Goal: Task Accomplishment & Management: Manage account settings

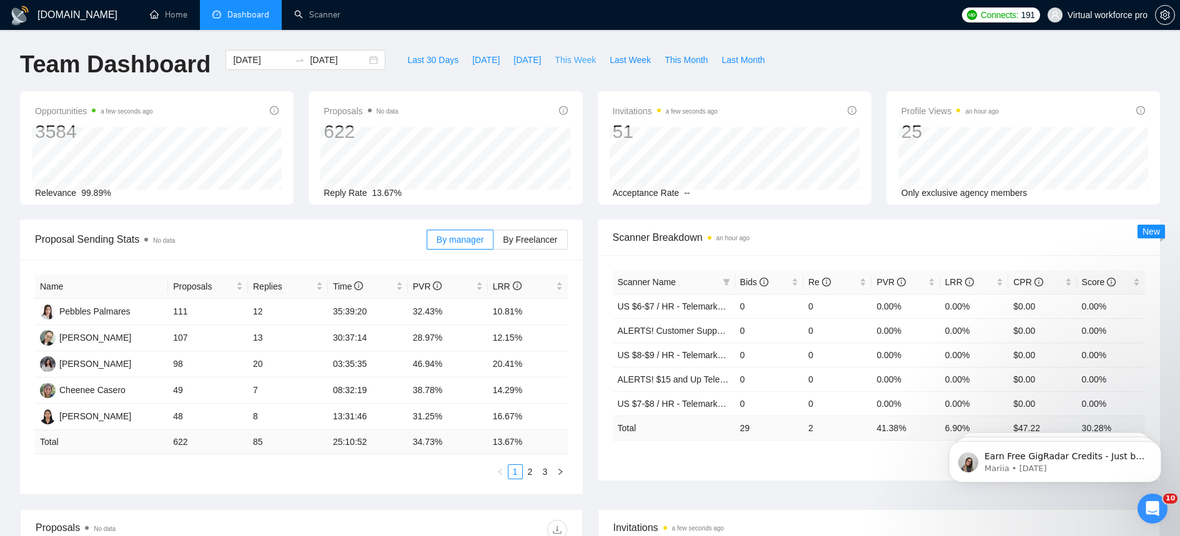
click at [576, 63] on span "This Week" at bounding box center [575, 60] width 41 height 14
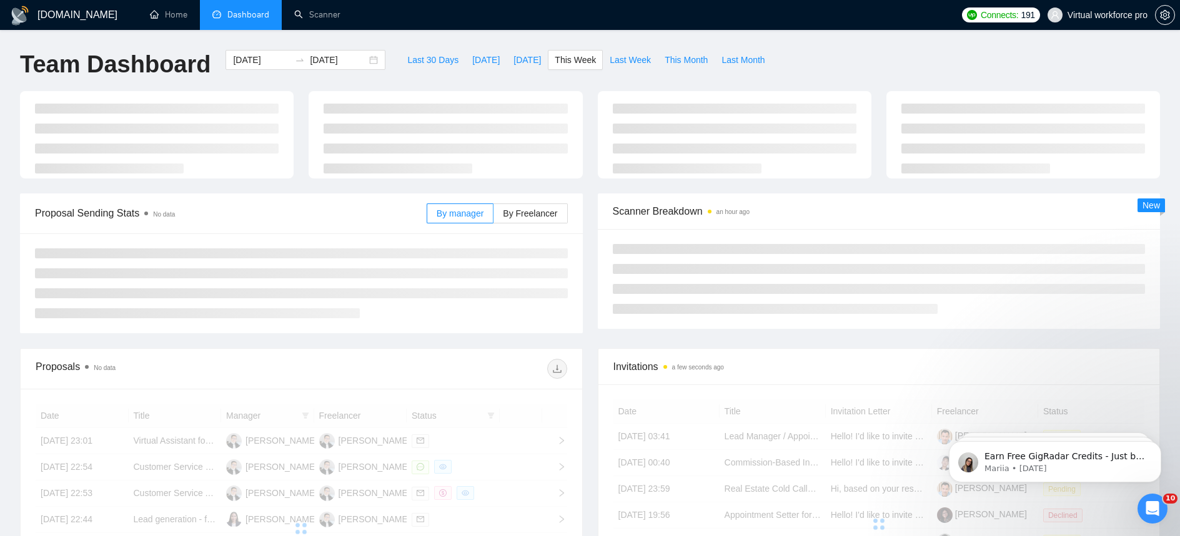
type input "[DATE]"
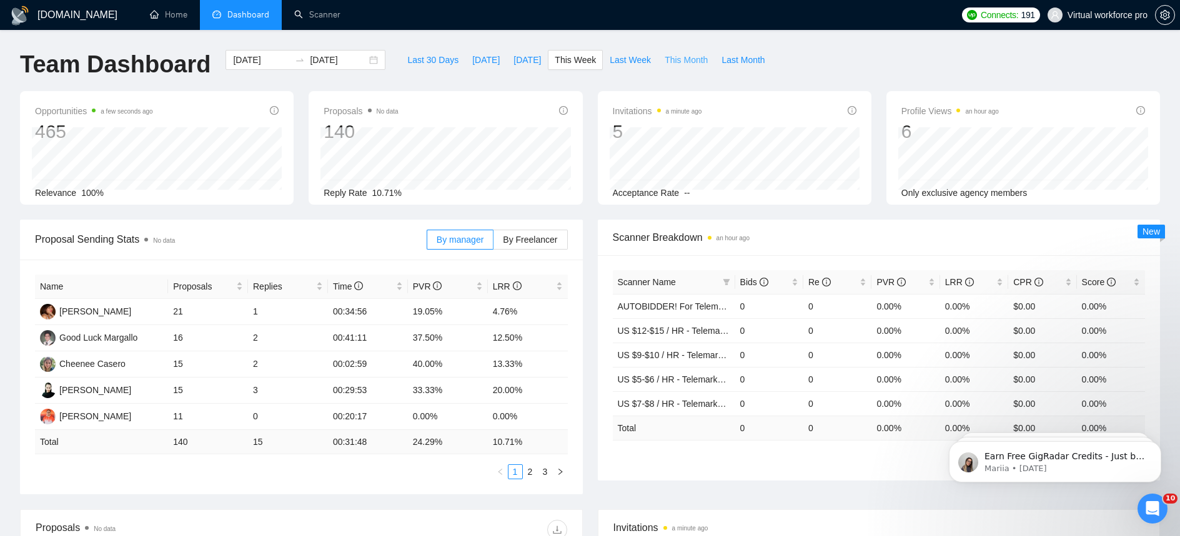
click at [678, 53] on span "This Month" at bounding box center [685, 60] width 43 height 14
type input "[DATE]"
click at [546, 466] on link "5" at bounding box center [545, 472] width 14 height 14
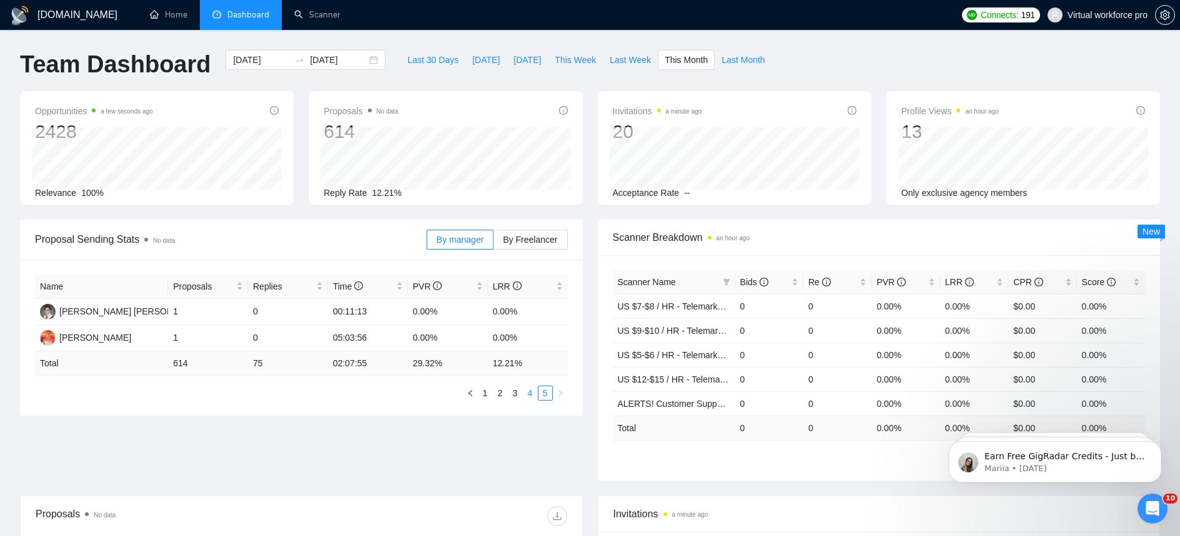
click at [530, 396] on link "4" at bounding box center [530, 394] width 14 height 14
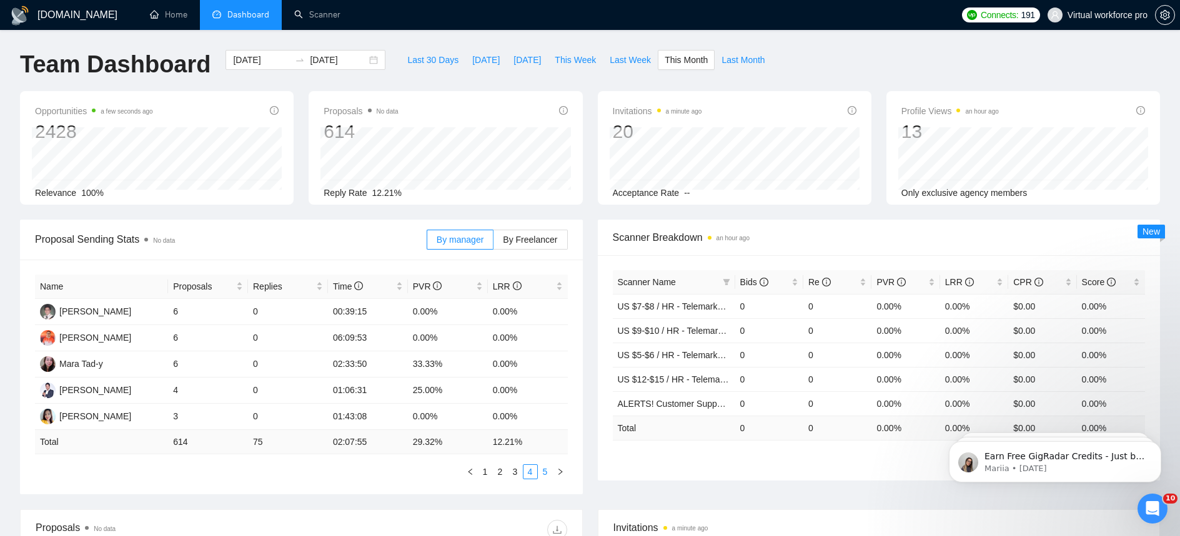
click at [545, 469] on link "5" at bounding box center [545, 472] width 14 height 14
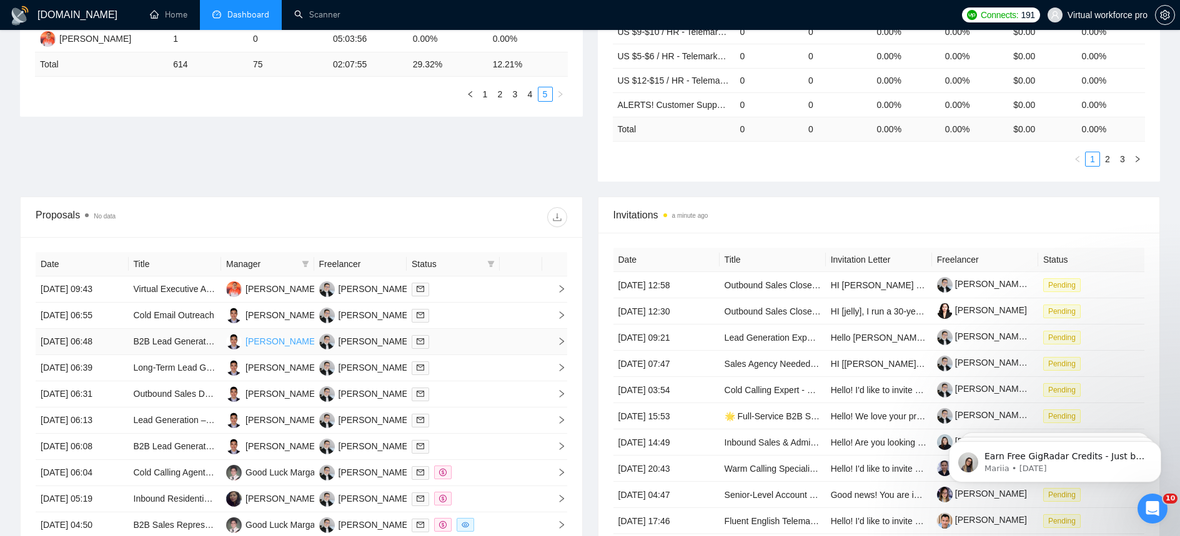
scroll to position [306, 0]
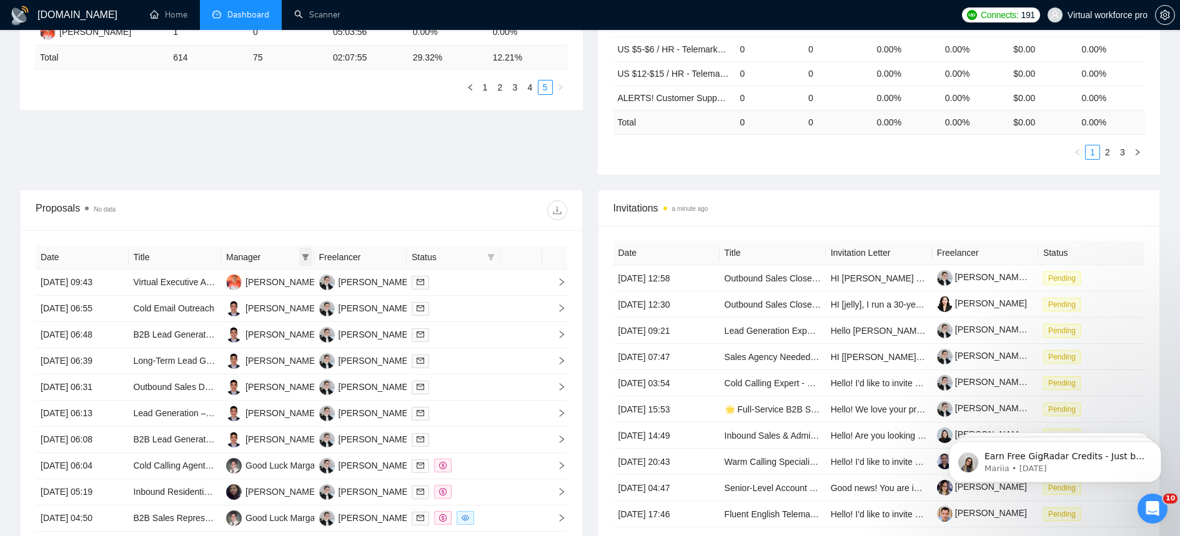
click at [303, 254] on icon "filter" at bounding box center [305, 257] width 7 height 7
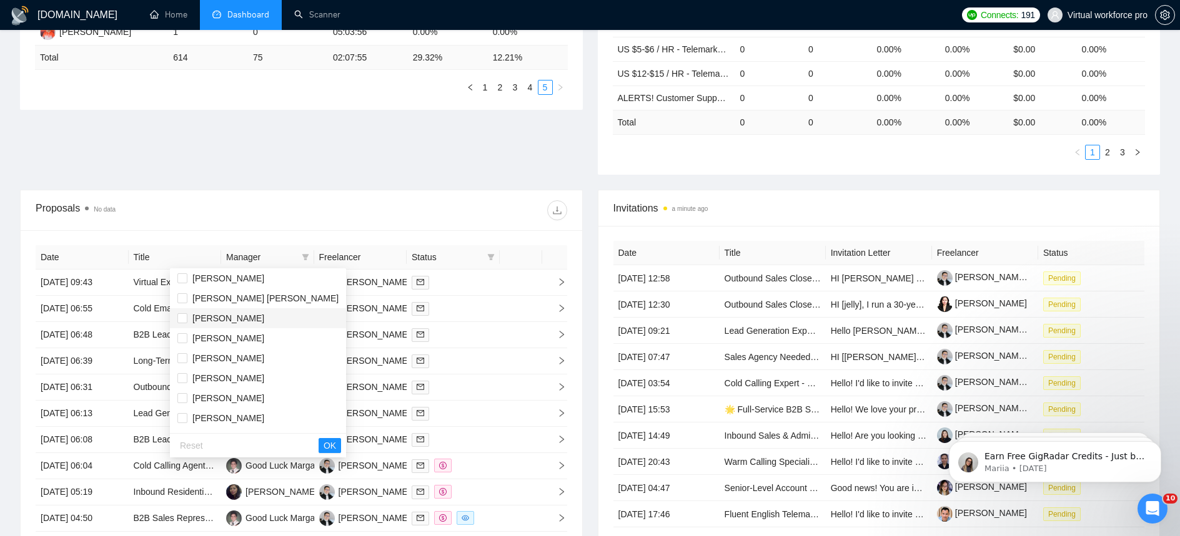
scroll to position [60, 0]
click at [226, 343] on span "[PERSON_NAME]" at bounding box center [228, 341] width 72 height 10
checkbox input "true"
click at [318, 441] on button "OK" at bounding box center [329, 445] width 22 height 15
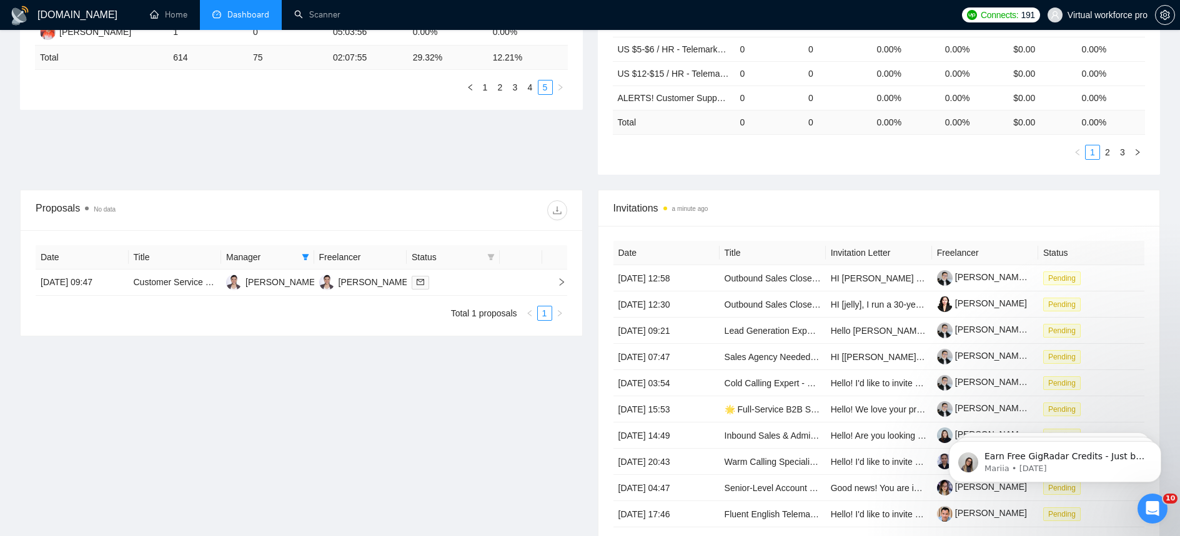
click at [305, 377] on div "Proposals No data Date Title Manager Freelancer Status [DATE] 09:47 Customer Se…" at bounding box center [301, 379] width 578 height 378
drag, startPoint x: 298, startPoint y: 284, endPoint x: 238, endPoint y: 282, distance: 60.0
click at [238, 282] on td "[PERSON_NAME]" at bounding box center [267, 283] width 93 height 26
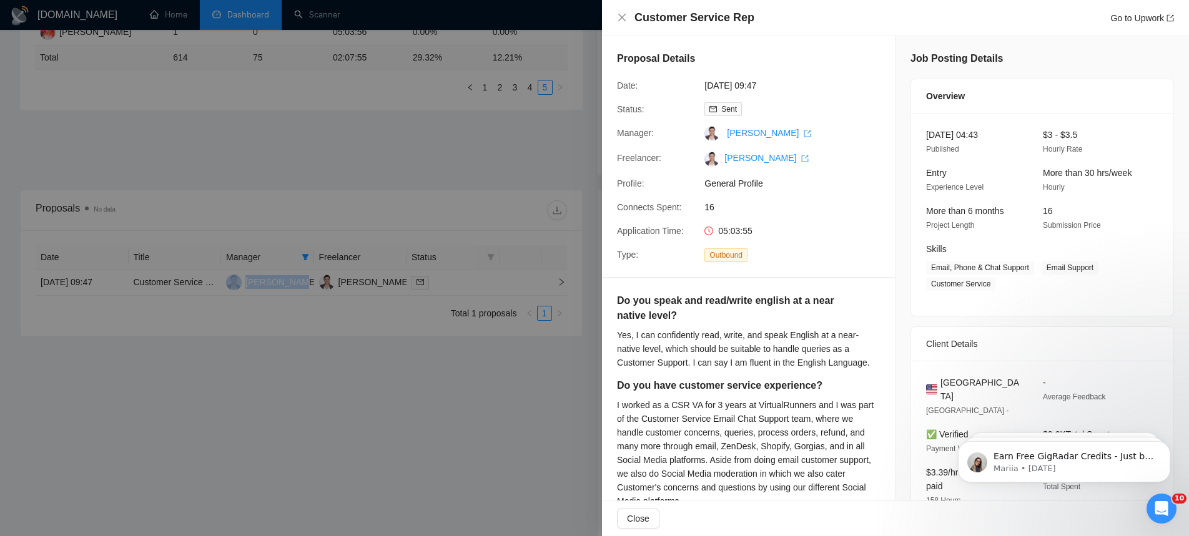
copy div "[PERSON_NAME]"
click at [486, 392] on div at bounding box center [594, 268] width 1189 height 536
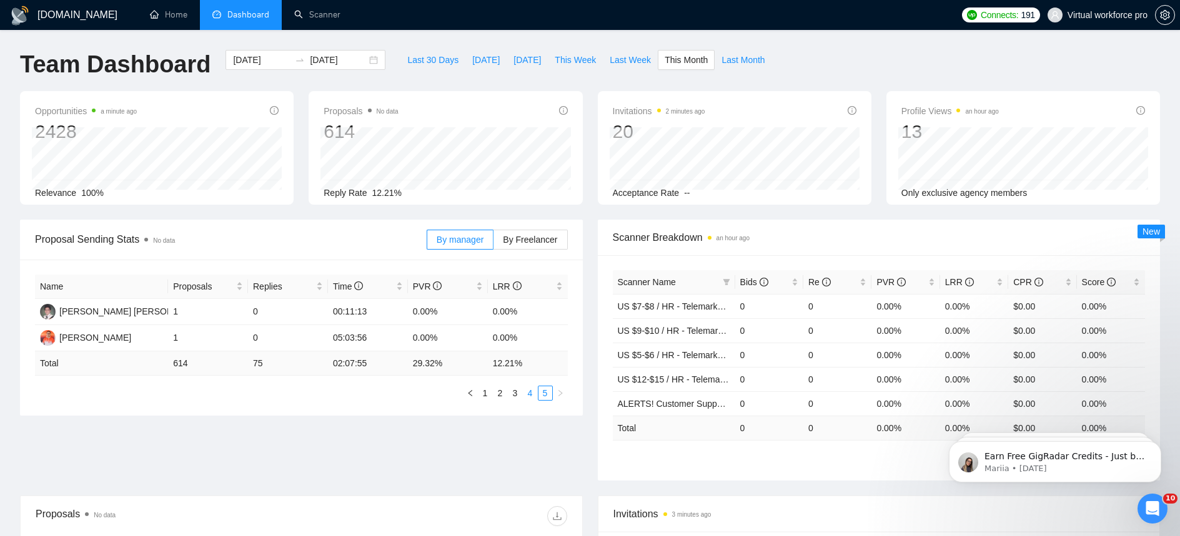
click at [532, 393] on link "4" at bounding box center [530, 394] width 14 height 14
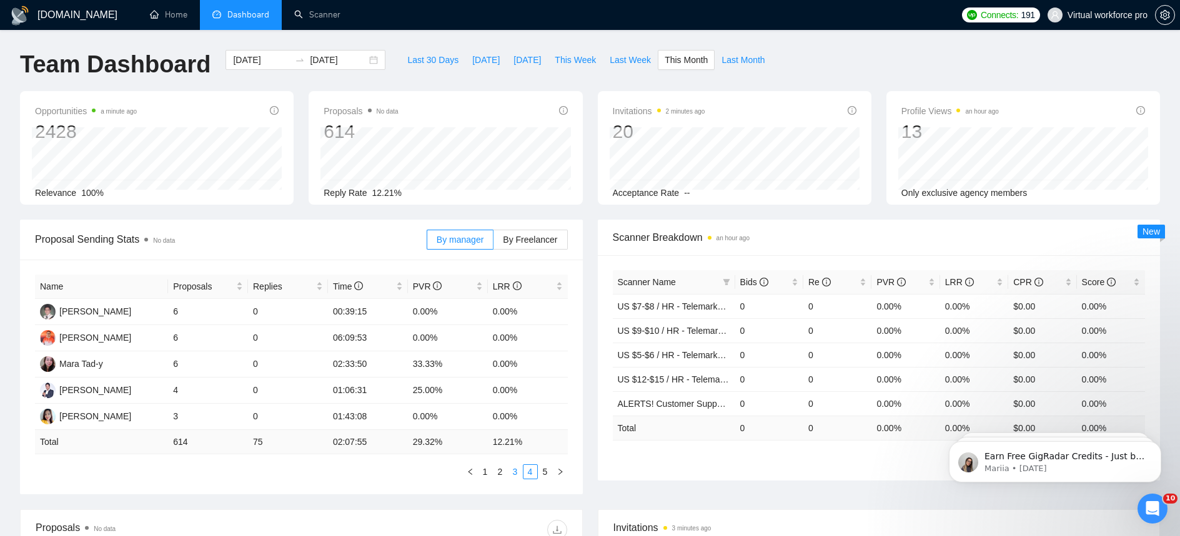
click at [513, 471] on link "3" at bounding box center [515, 472] width 14 height 14
click at [505, 472] on link "2" at bounding box center [500, 472] width 14 height 14
click at [488, 474] on link "1" at bounding box center [485, 472] width 14 height 14
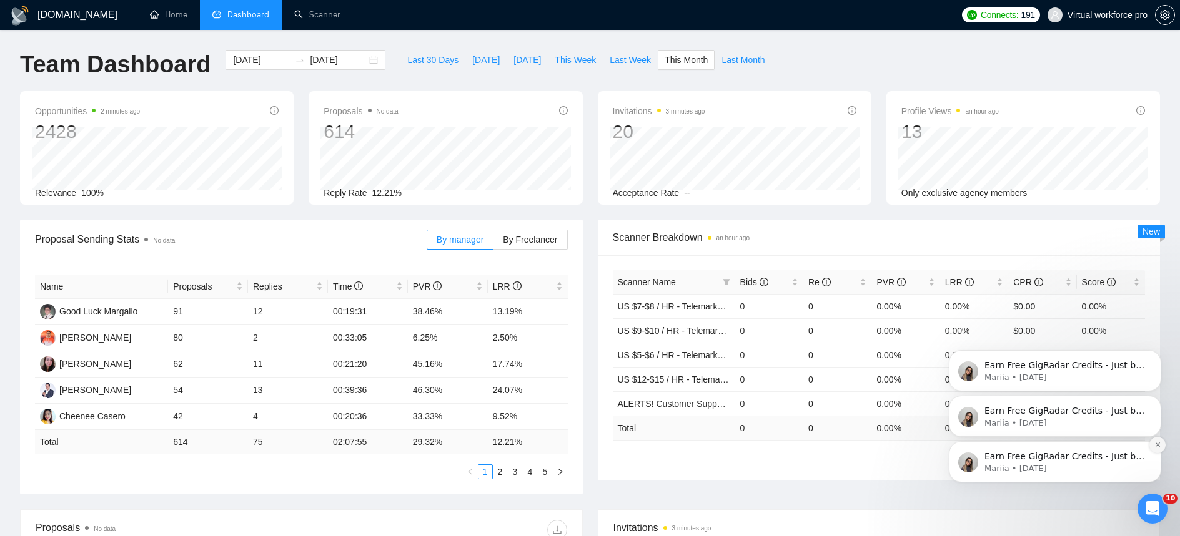
click at [1155, 449] on button "Dismiss notification" at bounding box center [1157, 445] width 16 height 16
click at [1156, 446] on icon "Dismiss notification" at bounding box center [1157, 444] width 7 height 7
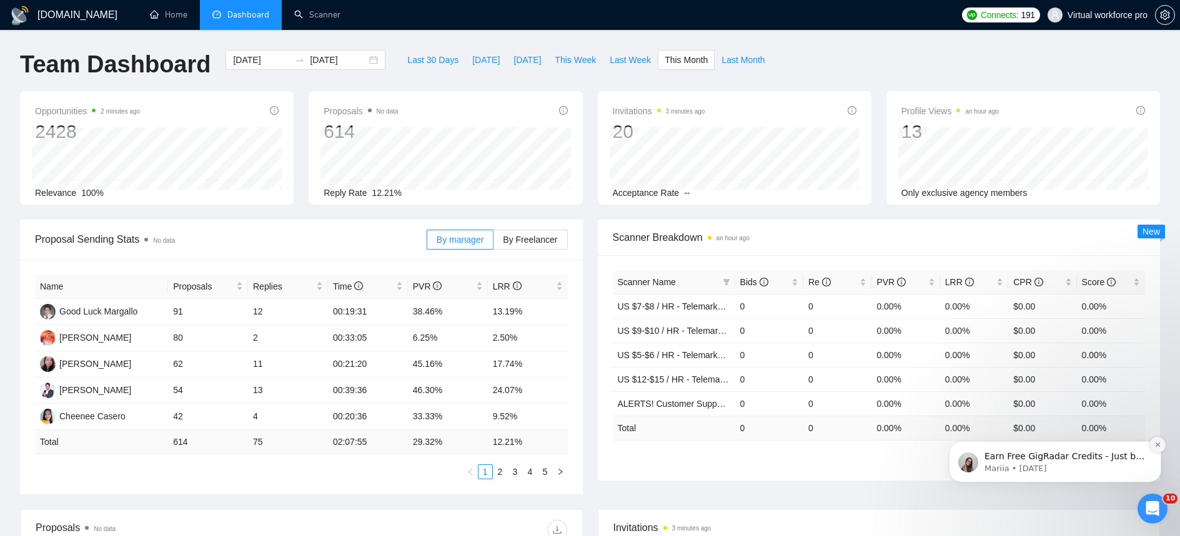
click at [1156, 448] on icon "Dismiss notification" at bounding box center [1157, 444] width 7 height 7
